Goal: Transaction & Acquisition: Purchase product/service

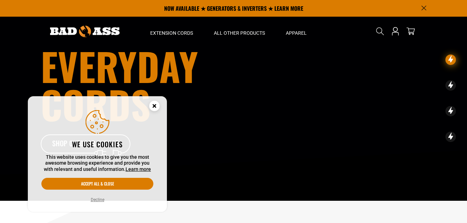
click at [97, 200] on button "Decline" at bounding box center [98, 200] width 18 height 7
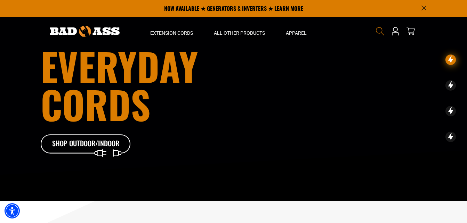
click at [375, 29] on span "Search" at bounding box center [380, 31] width 11 height 11
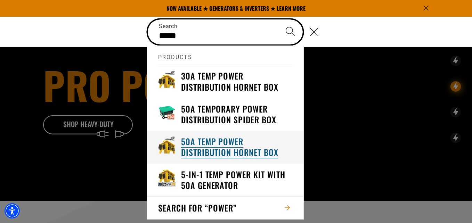
type input "*****"
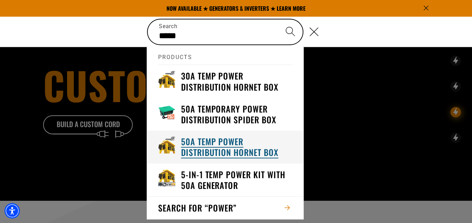
click at [234, 150] on h3 "50A Temp Power Distribution Hornet Box" at bounding box center [237, 147] width 112 height 22
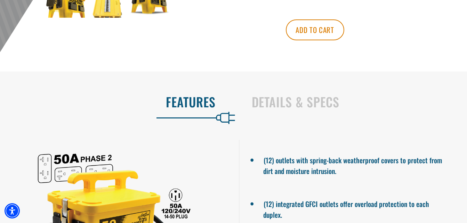
scroll to position [402, 0]
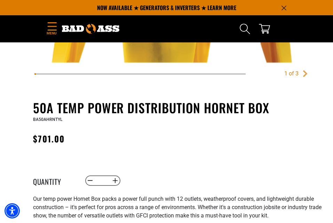
scroll to position [273, 0]
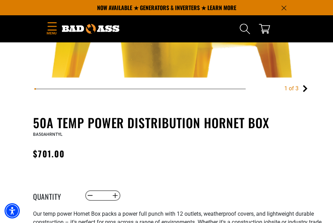
click at [304, 89] on link "Next" at bounding box center [305, 88] width 7 height 7
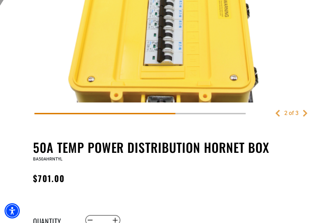
scroll to position [268, 0]
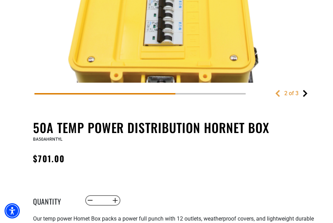
click at [305, 91] on link "Next" at bounding box center [305, 93] width 7 height 7
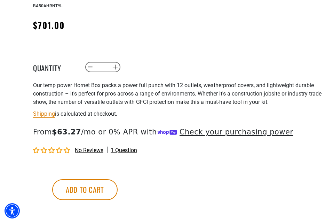
scroll to position [593, 0]
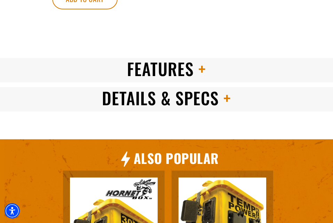
click at [210, 93] on span "Details & Specs" at bounding box center [160, 98] width 117 height 25
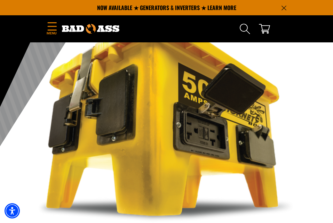
scroll to position [74, 0]
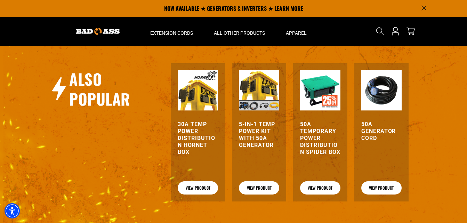
scroll to position [677, 0]
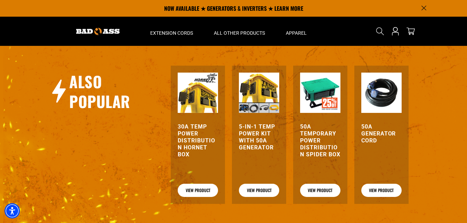
click at [259, 102] on img at bounding box center [259, 93] width 40 height 40
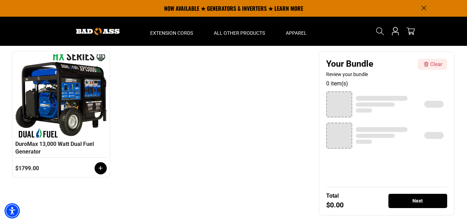
scroll to position [102, 0]
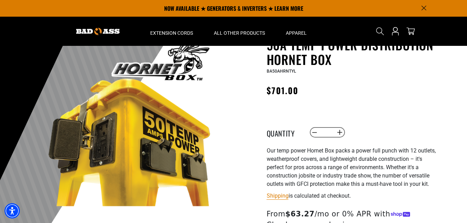
scroll to position [19, 0]
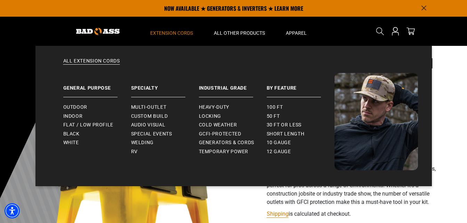
click at [187, 31] on span "Extension Cords" at bounding box center [171, 33] width 43 height 6
click at [106, 60] on link "All Extension Cords" at bounding box center [233, 65] width 369 height 15
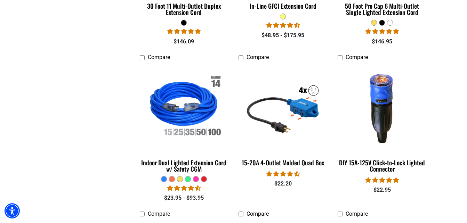
scroll to position [783, 0]
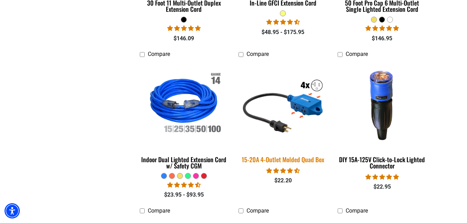
click at [281, 106] on img at bounding box center [282, 104] width 97 height 89
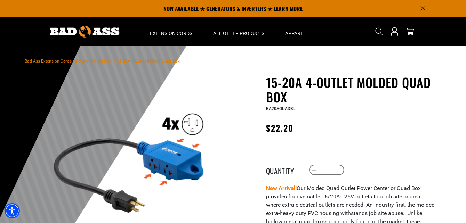
scroll to position [106, 0]
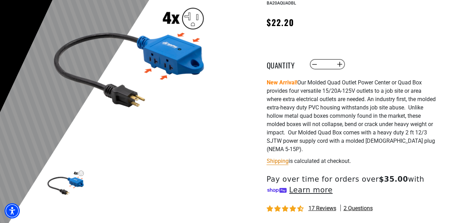
click at [171, 58] on img at bounding box center [130, 55] width 168 height 168
drag, startPoint x: 171, startPoint y: 58, endPoint x: 70, endPoint y: 181, distance: 159.0
click at [70, 181] on img at bounding box center [66, 182] width 40 height 40
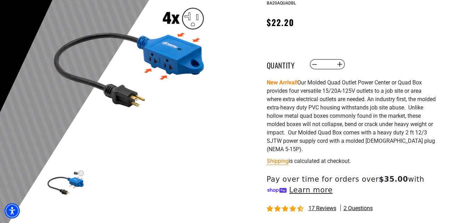
click at [70, 181] on img at bounding box center [66, 182] width 40 height 40
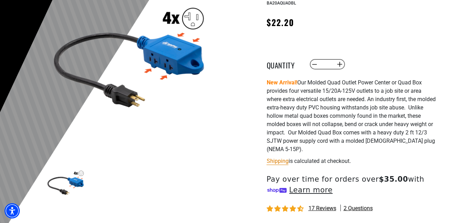
click at [103, 164] on ul at bounding box center [213, 182] width 335 height 40
click at [76, 186] on img at bounding box center [66, 182] width 40 height 40
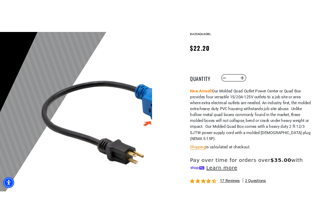
scroll to position [102, 0]
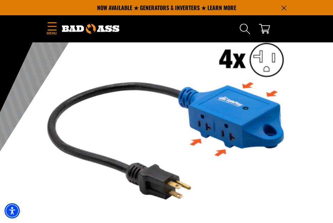
click at [234, 106] on img at bounding box center [166, 117] width 264 height 264
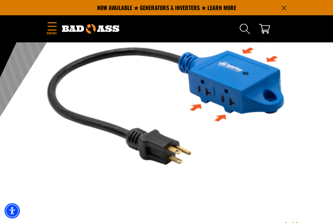
scroll to position [67, 0]
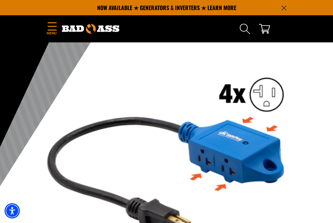
drag, startPoint x: 208, startPoint y: 124, endPoint x: 212, endPoint y: 126, distance: 3.7
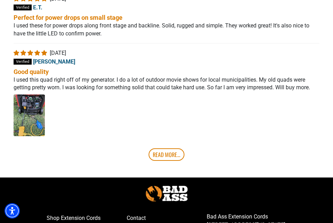
scroll to position [1459, 0]
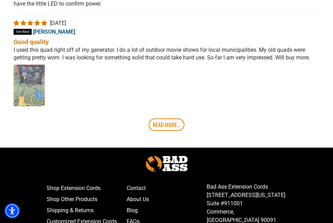
click at [21, 77] on img "Link to user picture 1 - open in a new tab" at bounding box center [29, 86] width 31 height 42
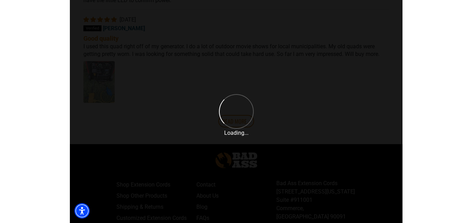
scroll to position [0, 0]
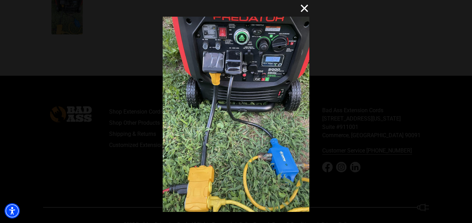
click at [306, 13] on button "×" at bounding box center [301, 8] width 17 height 17
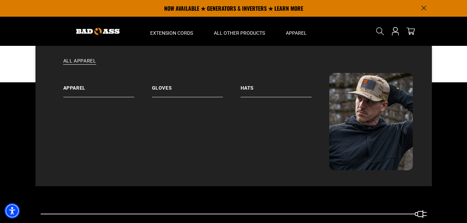
scroll to position [1386, 0]
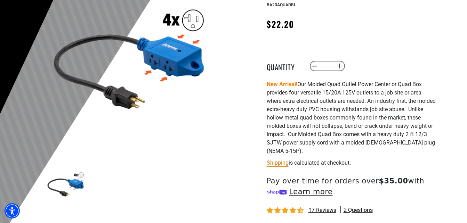
scroll to position [104, 0]
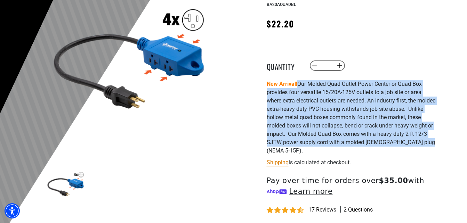
drag, startPoint x: 297, startPoint y: 81, endPoint x: 292, endPoint y: 150, distance: 68.4
click at [292, 150] on p "New Arrival! Our Molded Quad Outlet Power Center or Quad Box provides four vers…" at bounding box center [352, 117] width 170 height 75
copy p "Our Molded Quad Outlet Power Center or Quad Box provides four versatile 15/20A-…"
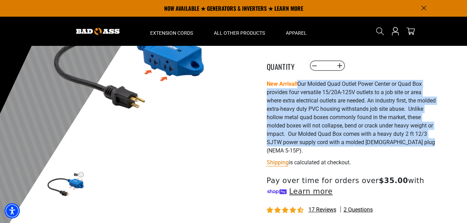
scroll to position [0, 0]
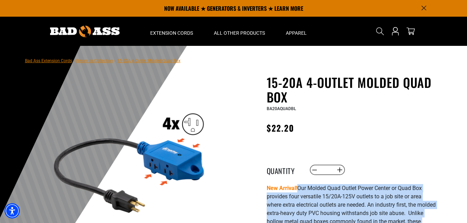
drag, startPoint x: 265, startPoint y: 78, endPoint x: 309, endPoint y: 132, distance: 69.3
copy div "15-20A 4-Outlet Molded Quad Box 15-20A 4-Outlet Molded Quad Box BA20AQUADBL Reg…"
